Goal: Information Seeking & Learning: Check status

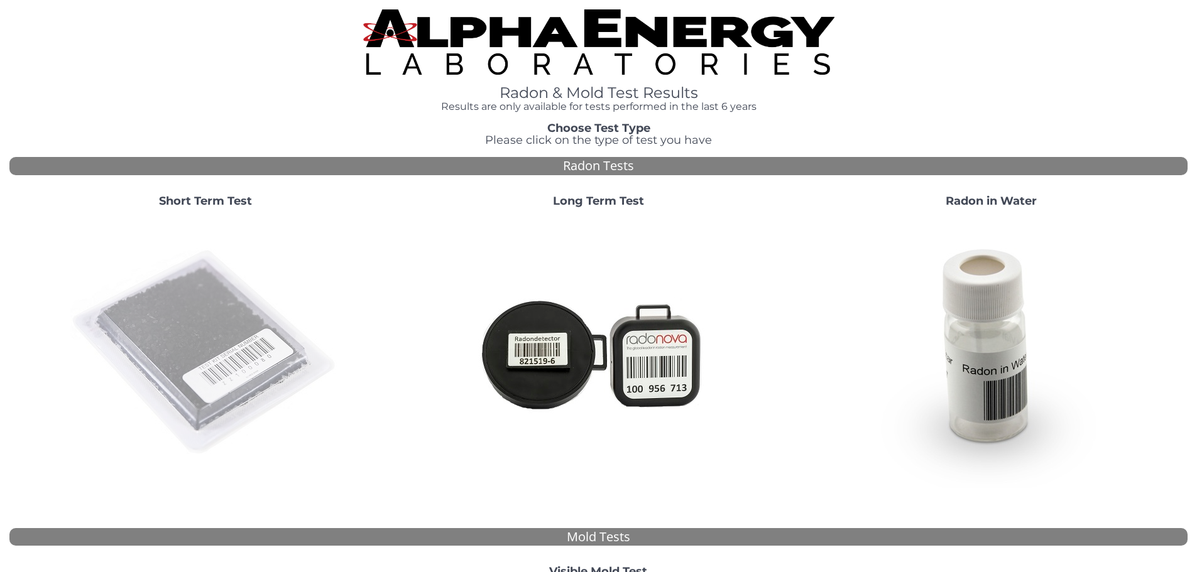
click at [197, 327] on img at bounding box center [205, 353] width 270 height 270
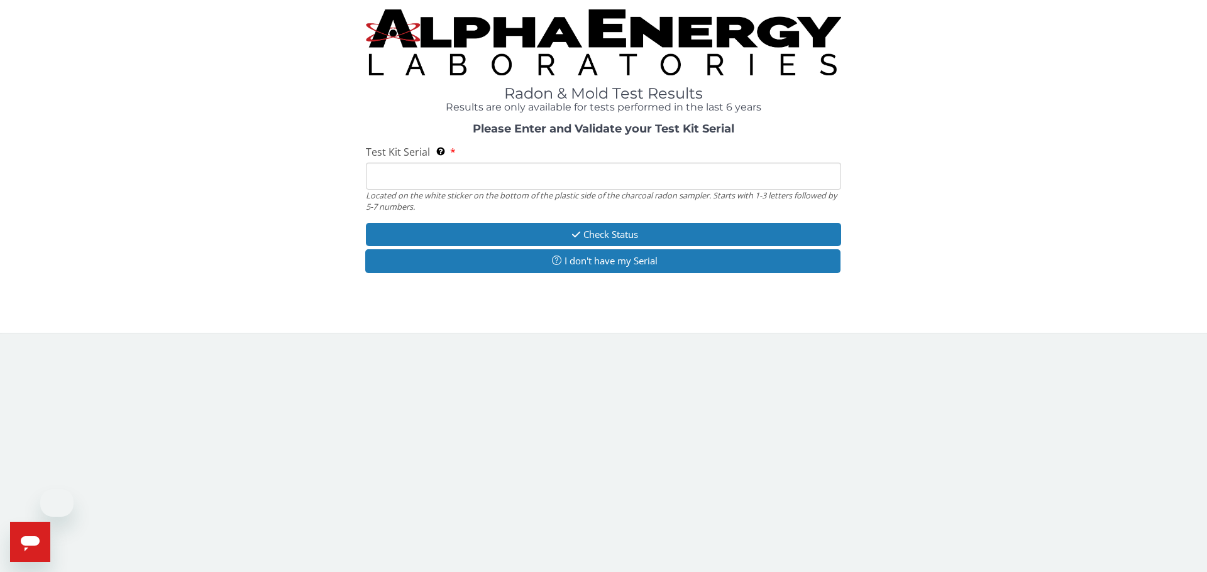
click at [585, 182] on input "Test Kit Serial Located on the white sticker on the bottom of the plastic side …" at bounding box center [603, 176] width 475 height 27
paste input "AA750978"
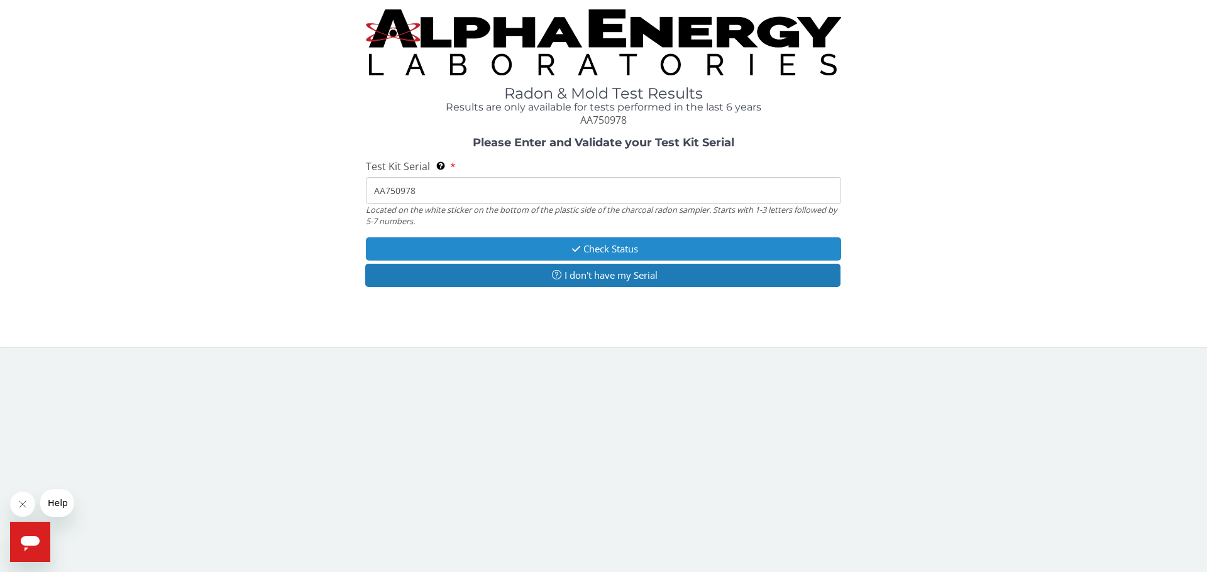
type input "AA750978"
click at [512, 239] on button "Check Status" at bounding box center [603, 249] width 475 height 23
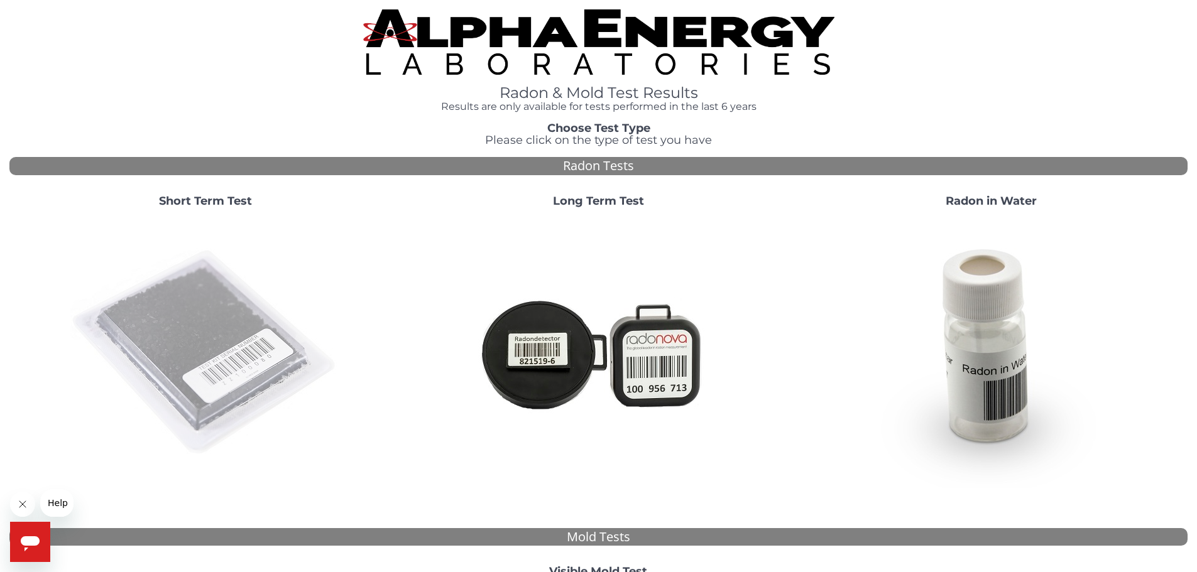
click at [216, 303] on img at bounding box center [205, 353] width 270 height 270
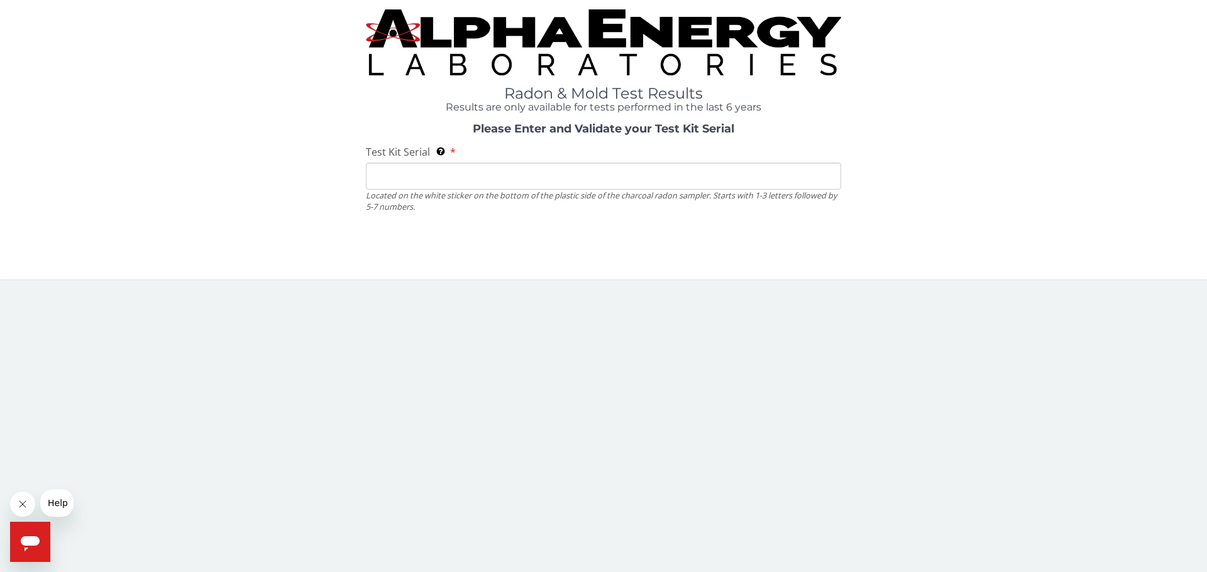
click at [500, 177] on input "Test Kit Serial Located on the white sticker on the bottom of the plastic side …" at bounding box center [603, 176] width 475 height 27
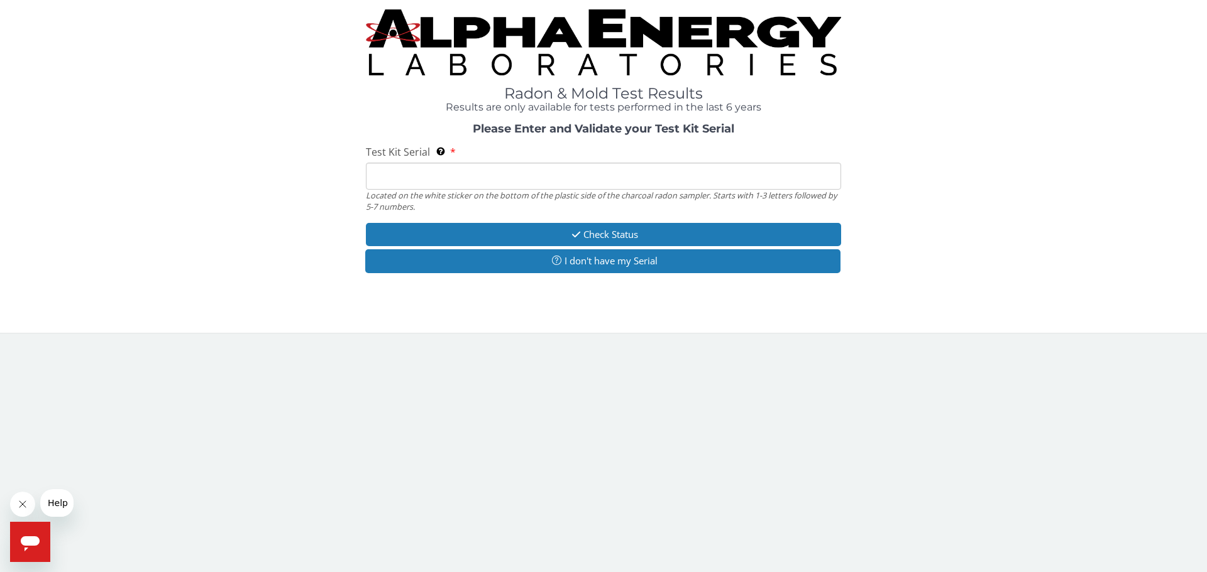
paste input "AA750978"
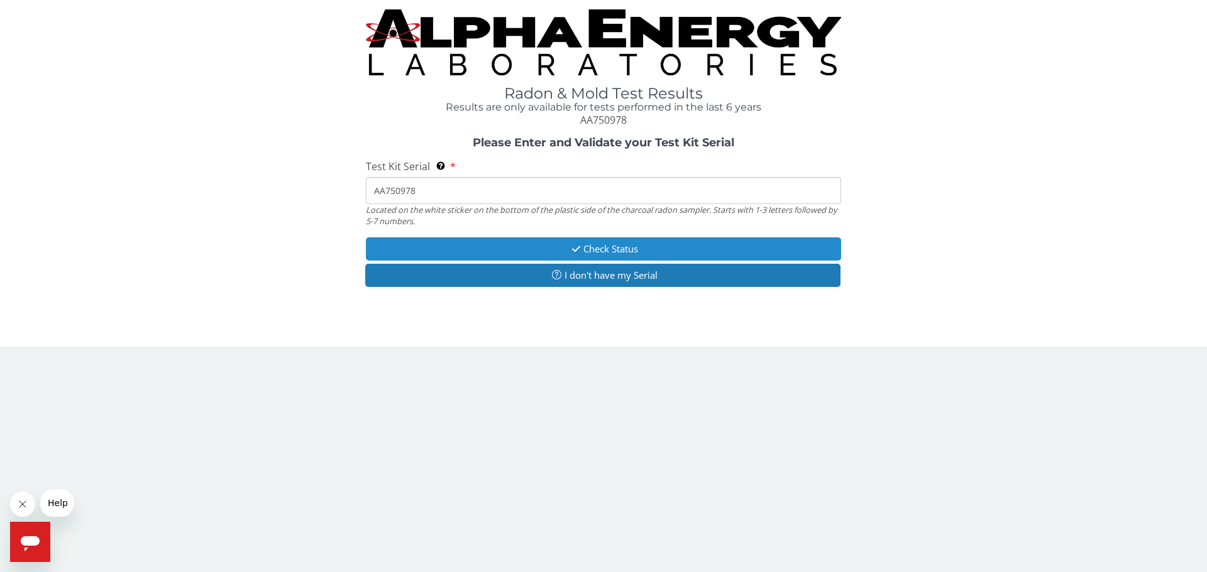
type input "AA750978"
click at [495, 246] on button "Check Status" at bounding box center [603, 249] width 475 height 23
